Goal: Information Seeking & Learning: Learn about a topic

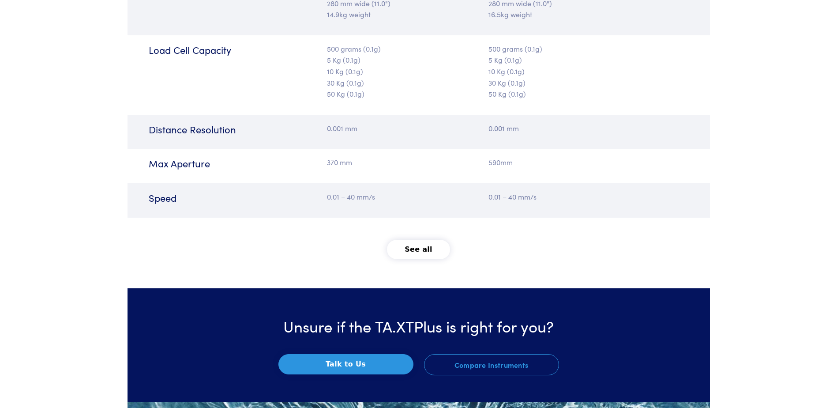
scroll to position [1104, 0]
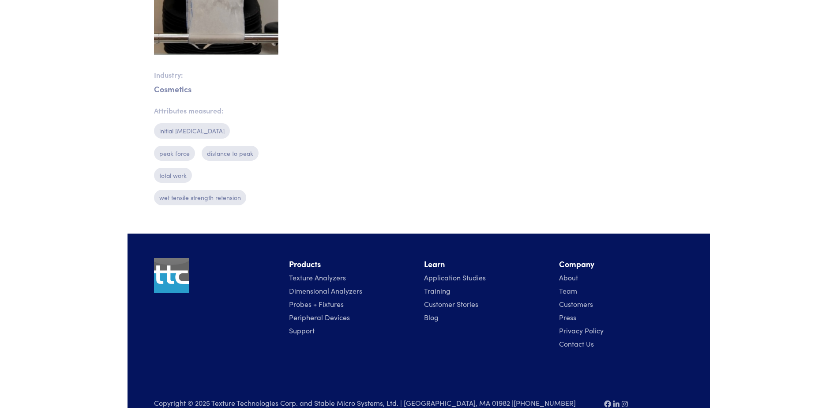
scroll to position [160, 0]
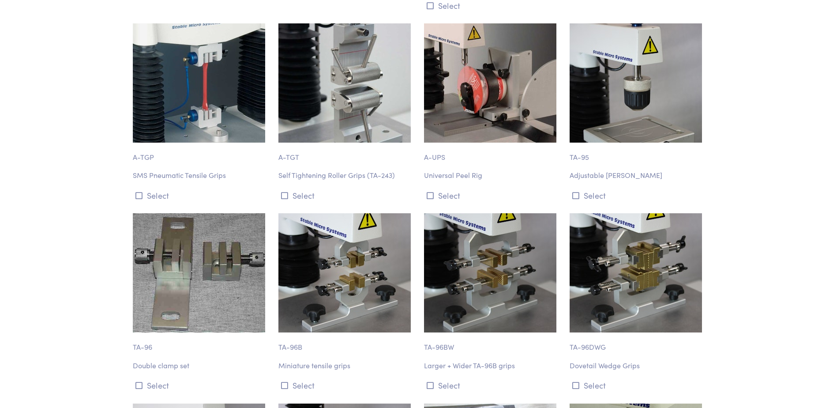
scroll to position [4238, 0]
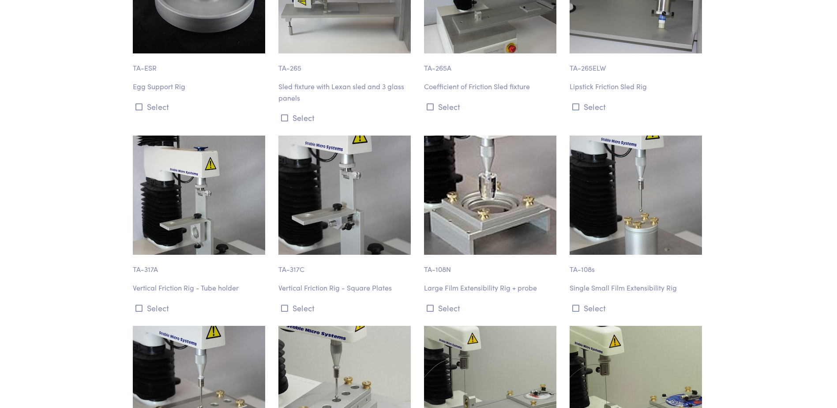
scroll to position [9248, 0]
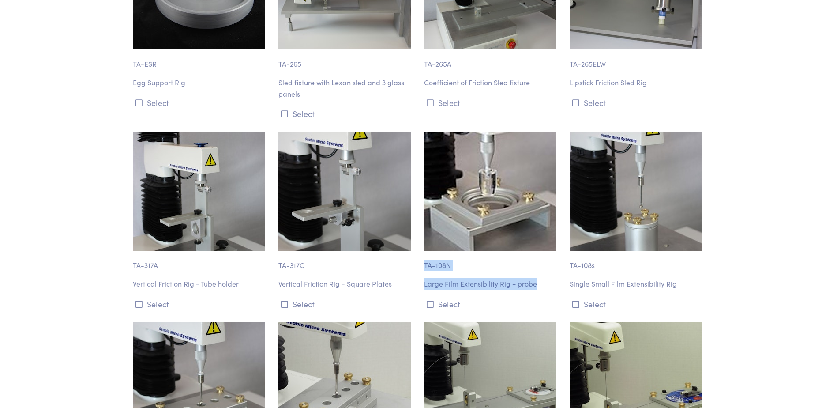
drag, startPoint x: 422, startPoint y: 199, endPoint x: 536, endPoint y: 217, distance: 115.4
click at [536, 217] on div "TA-108N Large Film Extensibility Rig + probe Select" at bounding box center [492, 221] width 146 height 179
copy div "TA-108N Large Film Extensibility Rig + probe"
